Goal: Task Accomplishment & Management: Use online tool/utility

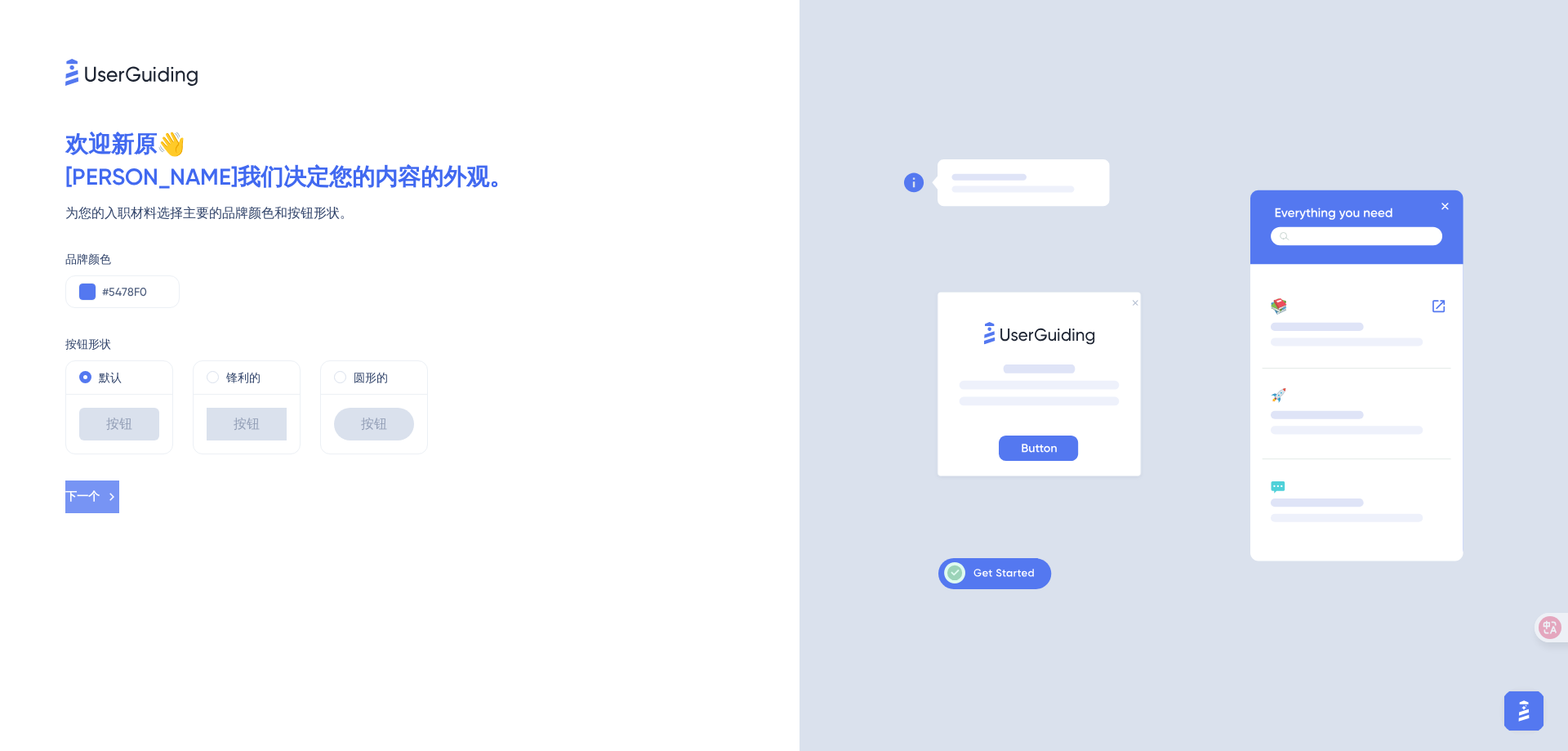
click at [119, 488] on button "下一个" at bounding box center [93, 496] width 54 height 33
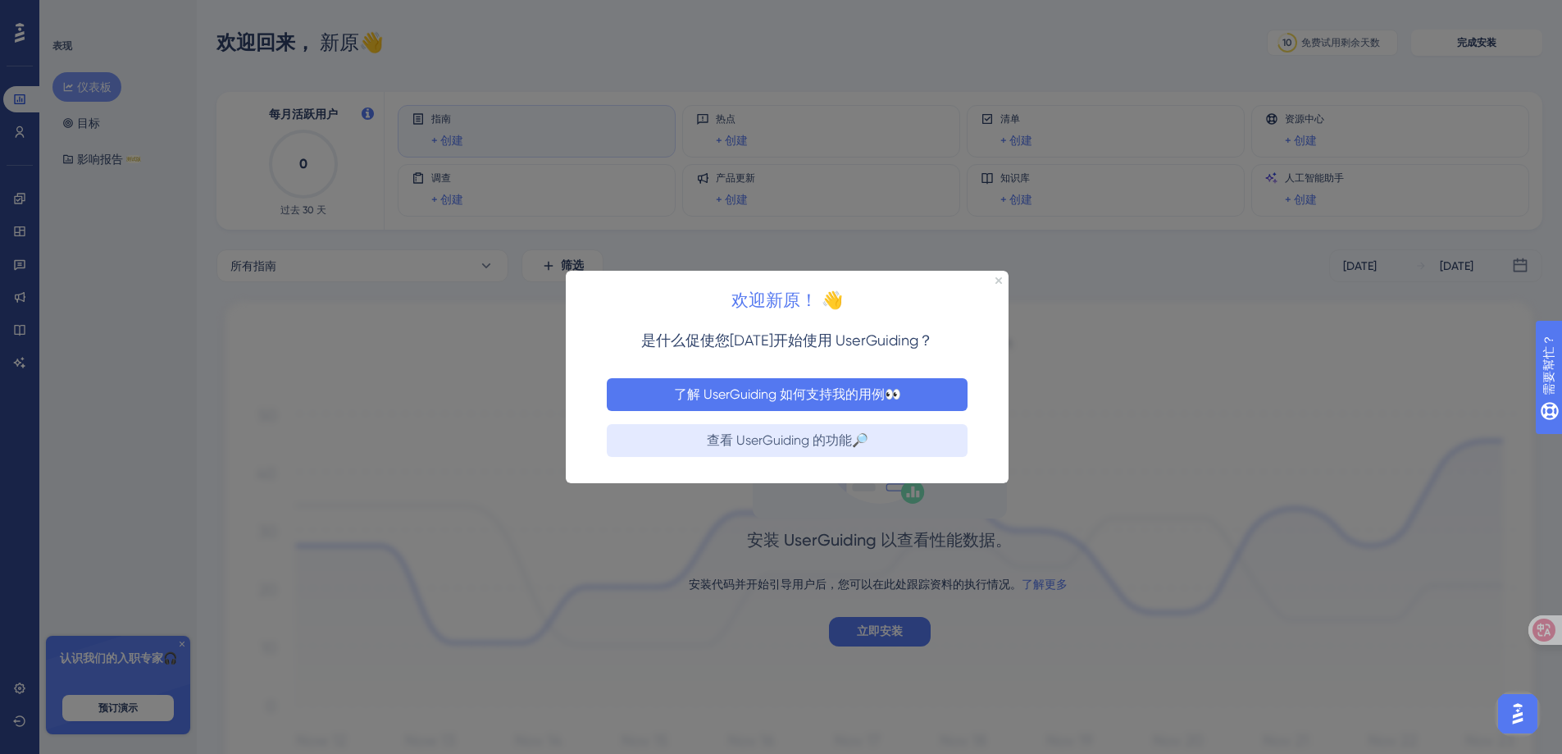
click at [869, 390] on font "了解 UserGuiding 如何支持我的用例👀" at bounding box center [787, 393] width 227 height 16
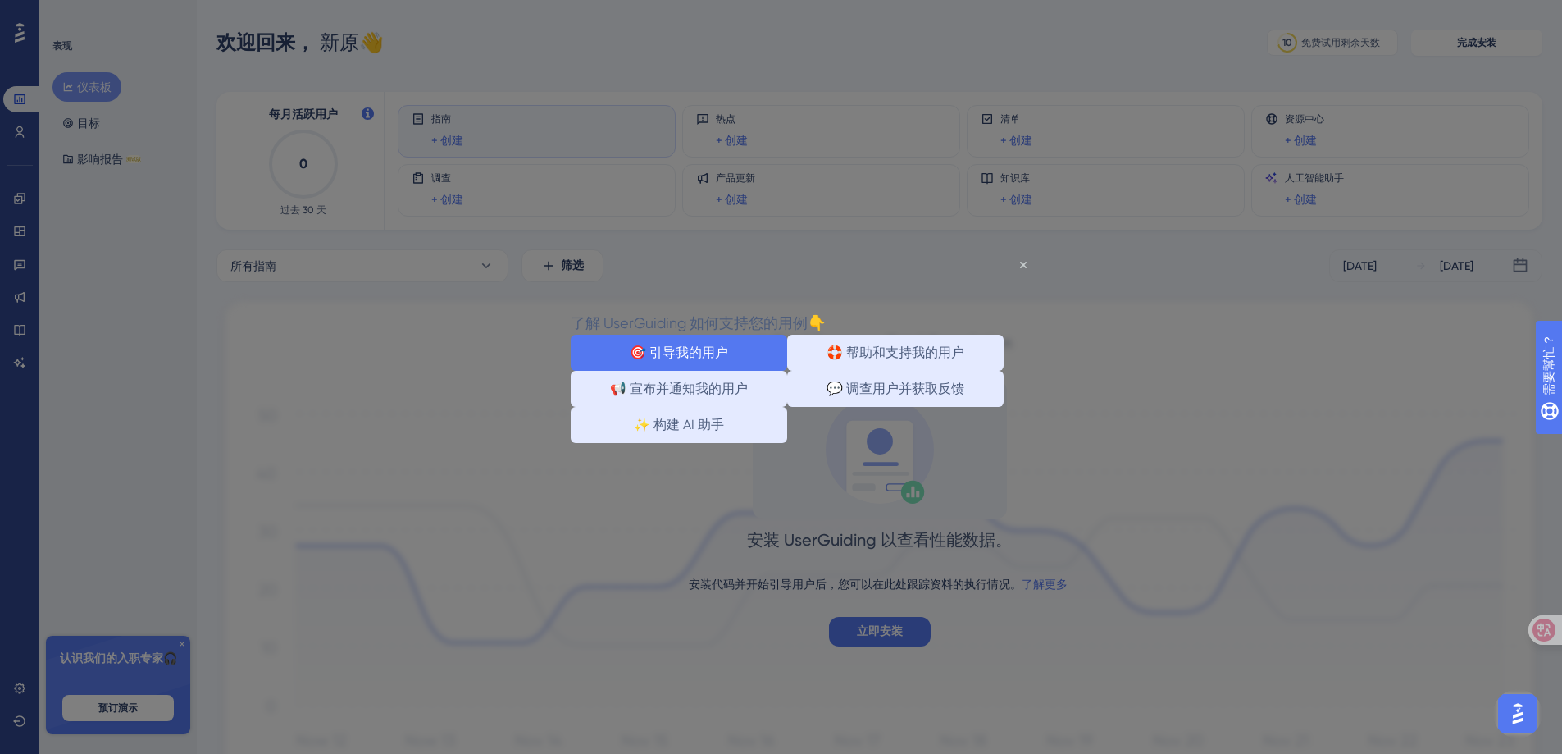
click at [746, 356] on button "🎯 引导我的用户" at bounding box center [679, 352] width 217 height 36
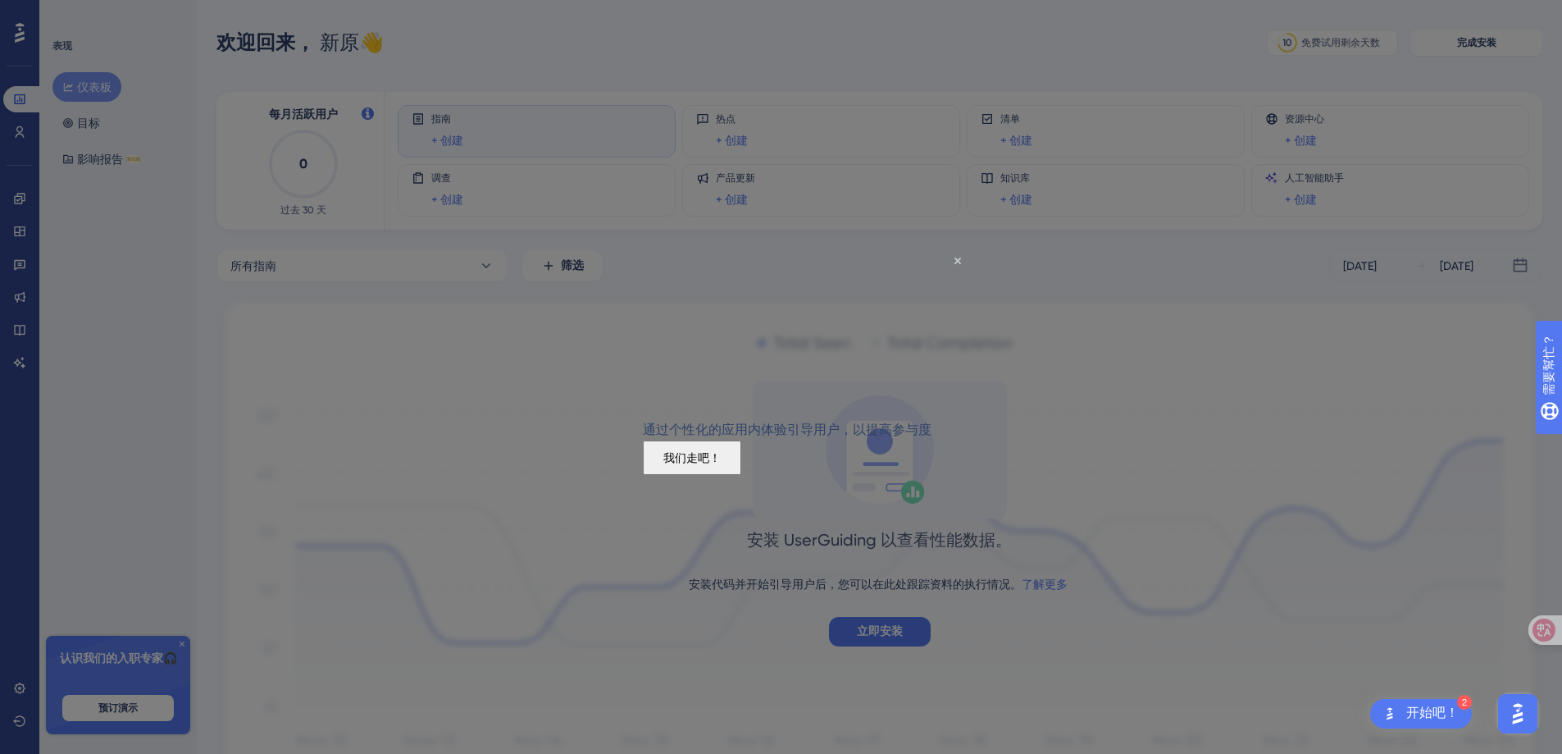
click at [721, 463] on font "我们走吧！" at bounding box center [692, 456] width 57 height 13
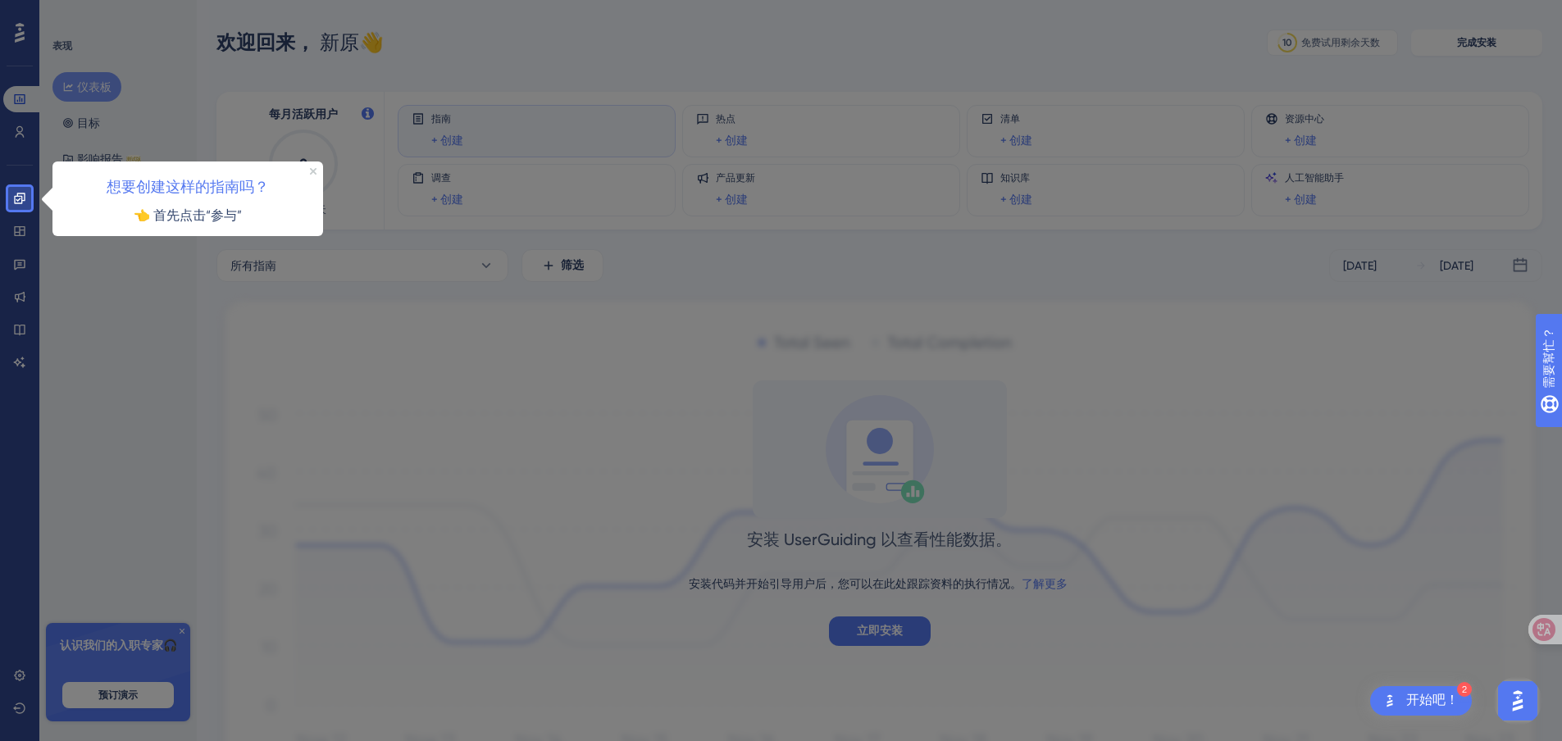
click at [313, 300] on div at bounding box center [803, 423] width 1544 height 846
click at [230, 184] on font "想要创建这样的指南吗？" at bounding box center [188, 185] width 162 height 17
drag, startPoint x: 330, startPoint y: 286, endPoint x: 335, endPoint y: 257, distance: 29.9
click at [331, 286] on div at bounding box center [803, 423] width 1544 height 846
click at [194, 220] on font "👈 首先点击“参与”" at bounding box center [188, 215] width 108 height 16
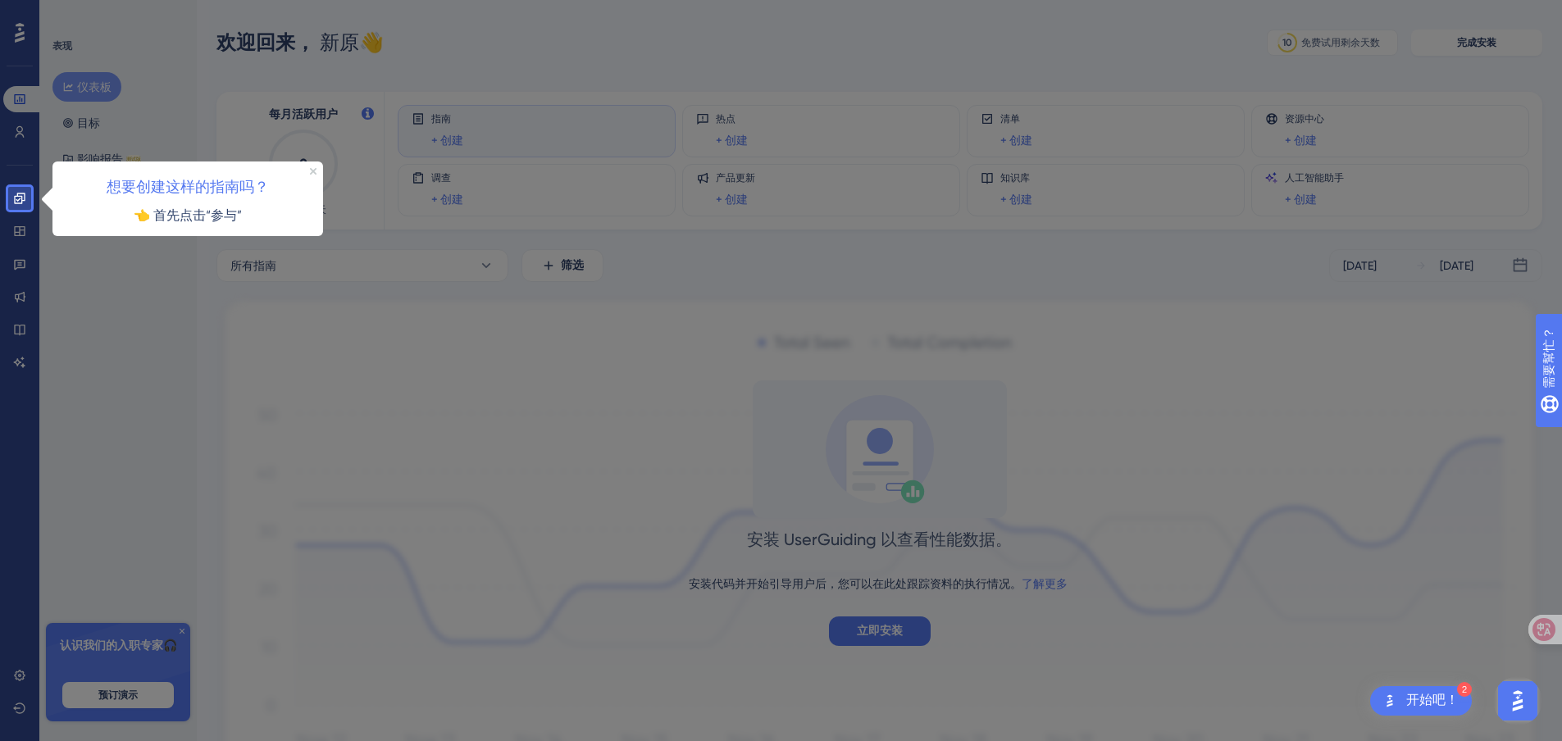
click at [265, 286] on div at bounding box center [803, 423] width 1544 height 846
click at [173, 189] on font "想要创建这样的指南吗？" at bounding box center [188, 185] width 162 height 17
click at [182, 219] on font "👈 首先点击“参与”" at bounding box center [188, 215] width 108 height 16
click at [151, 219] on font "👈 首先点击“参与”" at bounding box center [188, 215] width 108 height 16
click at [10, 194] on link at bounding box center [19, 198] width 33 height 26
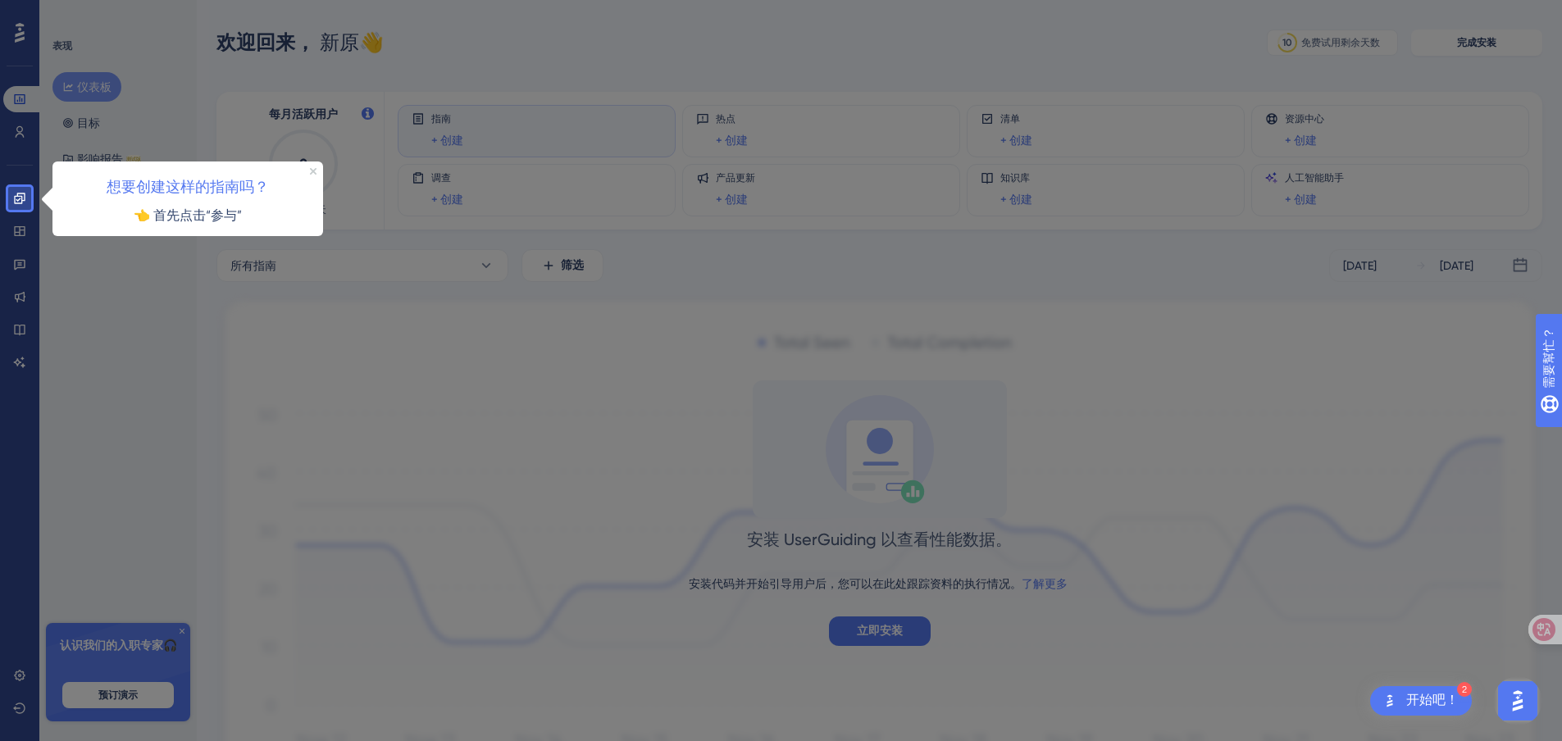
click at [260, 215] on p "👈 首先点击“参与”" at bounding box center [188, 214] width 244 height 21
click at [249, 547] on div at bounding box center [803, 423] width 1544 height 846
drag, startPoint x: 178, startPoint y: 381, endPoint x: 158, endPoint y: 267, distance: 115.7
click at [178, 380] on div at bounding box center [803, 423] width 1544 height 846
drag, startPoint x: 139, startPoint y: 221, endPoint x: 107, endPoint y: 213, distance: 33.6
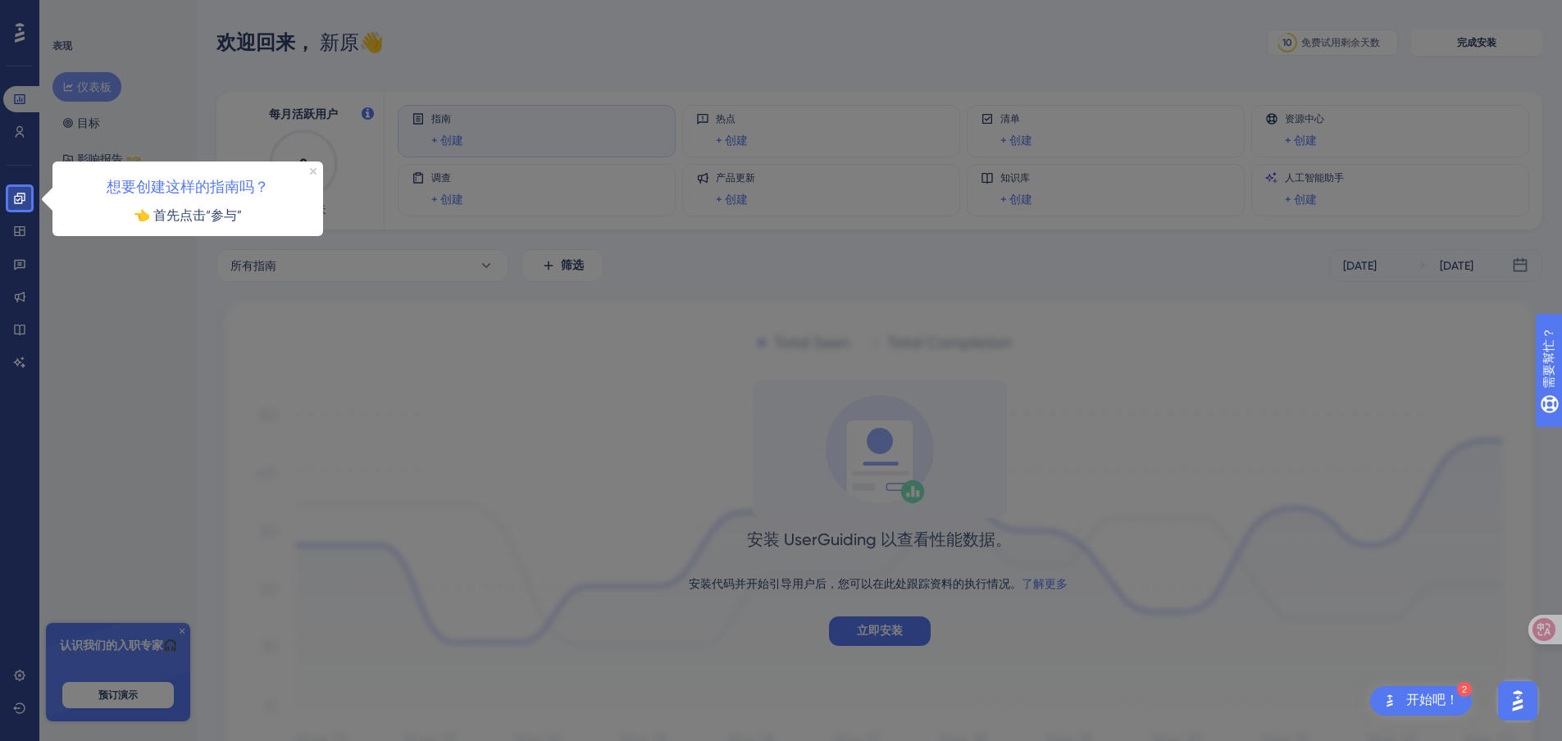
click at [139, 220] on font "👈 首先点击“参与”" at bounding box center [188, 215] width 108 height 16
click at [21, 200] on icon at bounding box center [19, 198] width 11 height 11
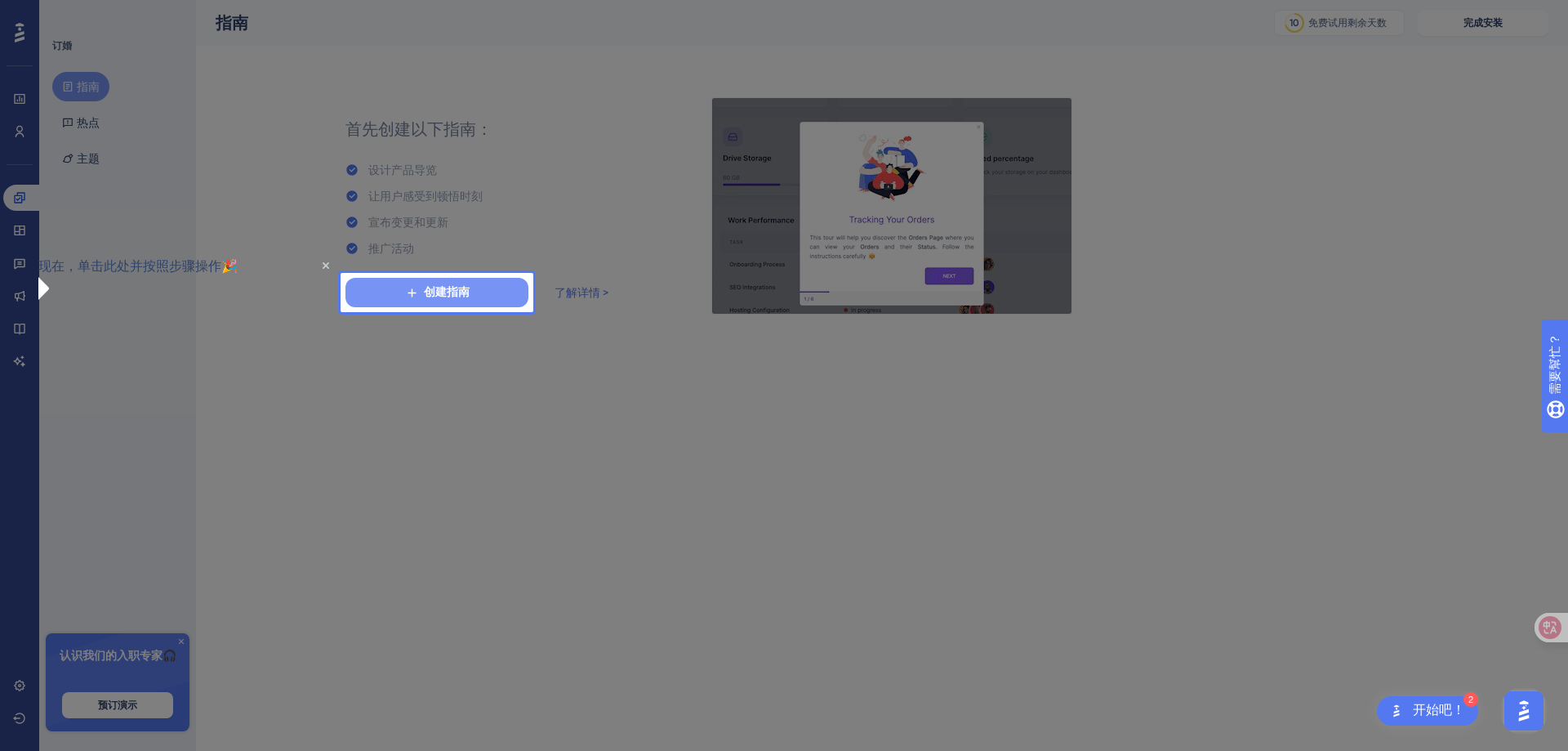
click at [415, 286] on icon at bounding box center [412, 293] width 14 height 14
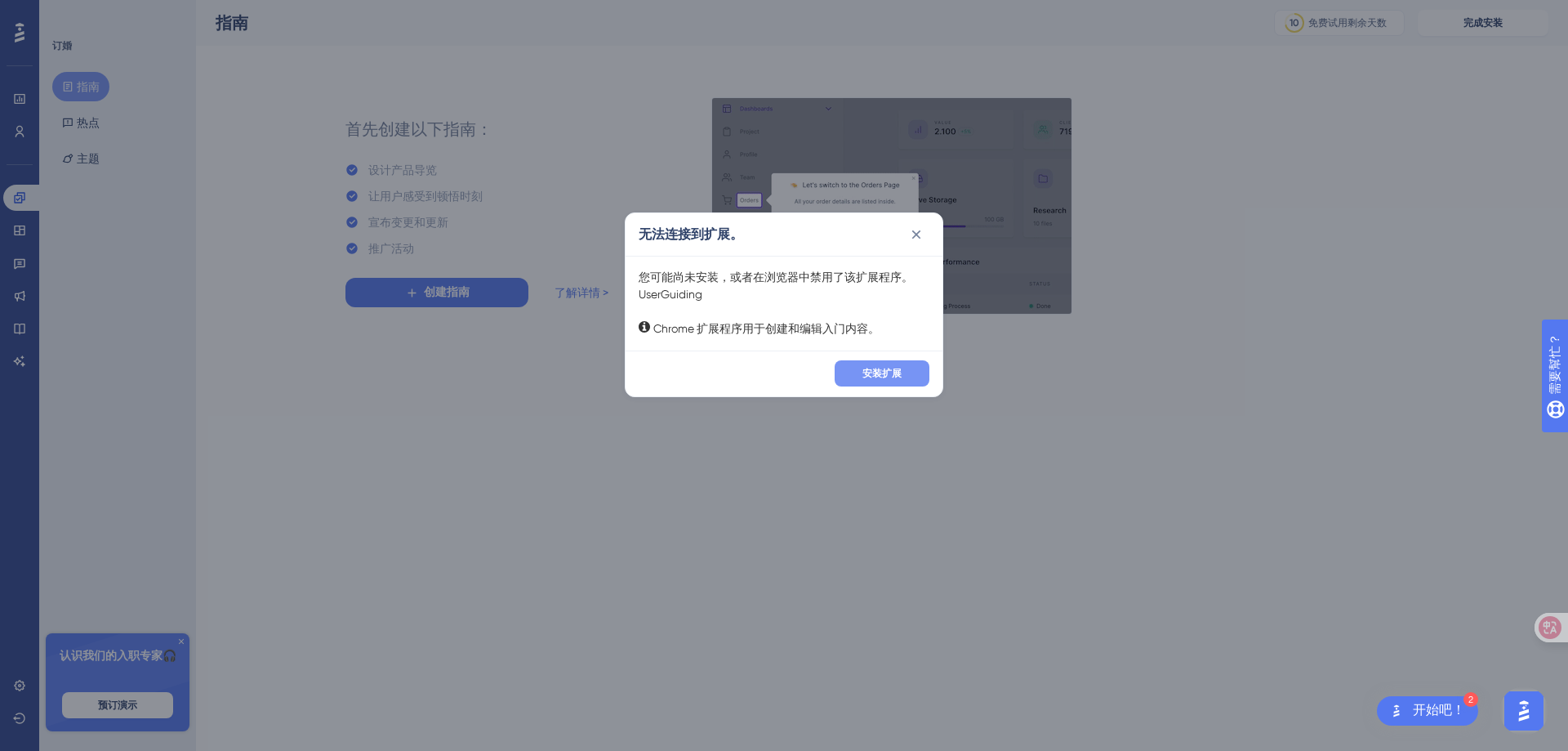
click at [901, 375] on font "安装扩展" at bounding box center [881, 373] width 39 height 11
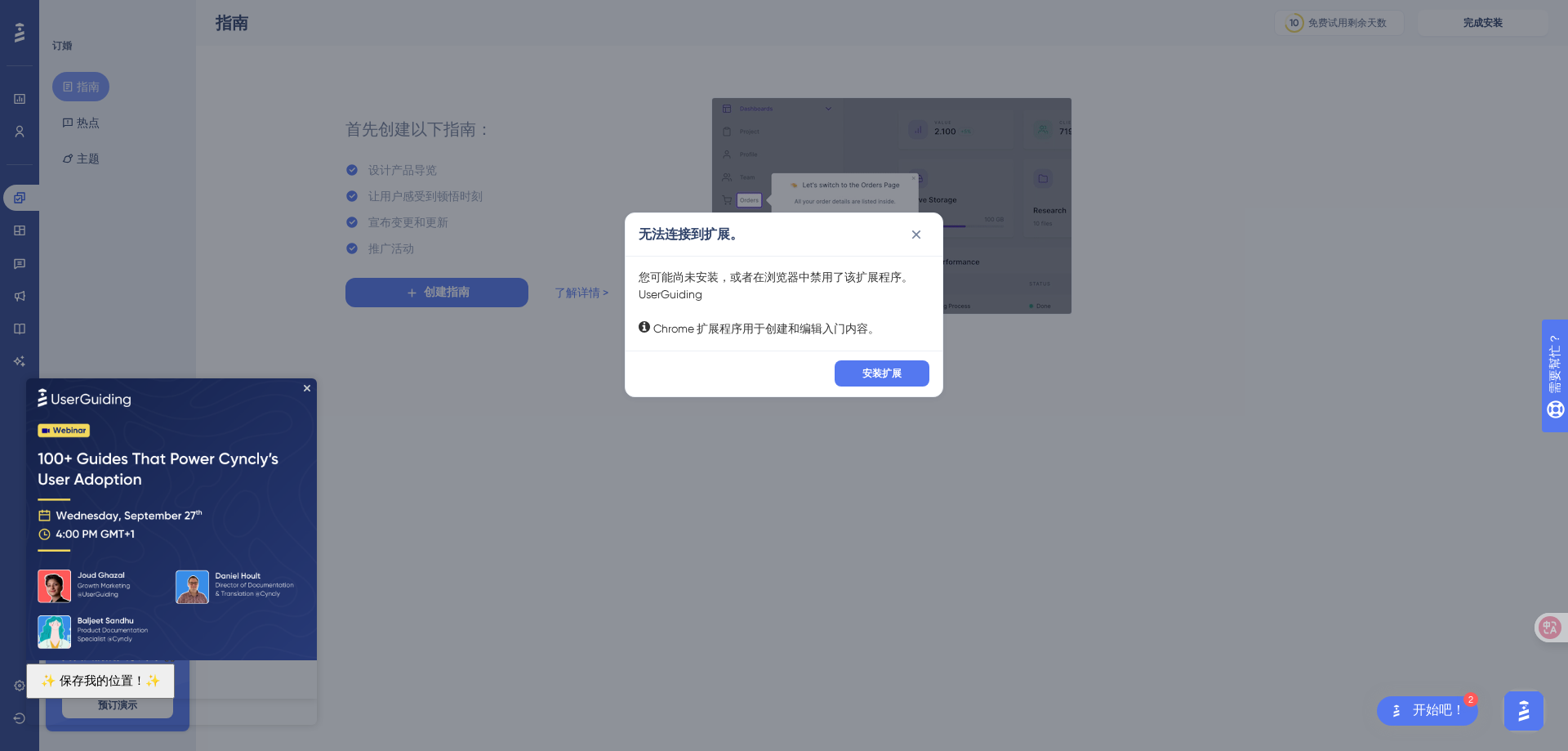
click at [1024, 458] on div "无法连接到扩展。 您可能尚未安装，或者在浏览器中禁用了该扩展程序。UserGuiding Chrome 扩展程序用于创建和编辑入门内容。 安装扩展" at bounding box center [784, 376] width 1568 height 751
